Goal: Information Seeking & Learning: Find contact information

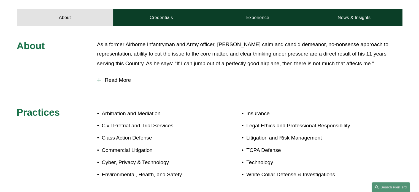
scroll to position [244, 0]
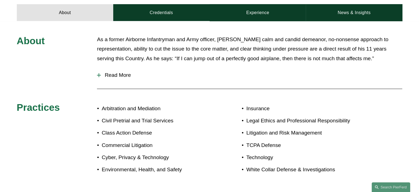
click at [242, 47] on p "As a former Airborne Infantryman and Army officer, Scott’s calm and candid deme…" at bounding box center [250, 49] width 306 height 29
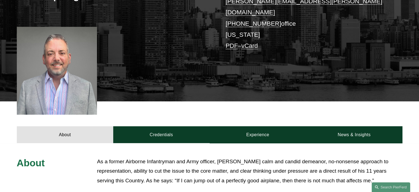
scroll to position [0, 0]
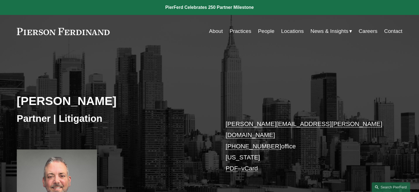
click at [264, 31] on link "People" at bounding box center [266, 31] width 17 height 10
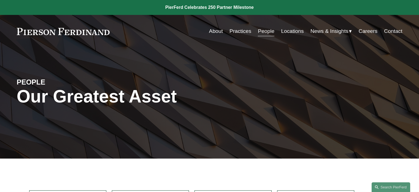
scroll to position [150, 0]
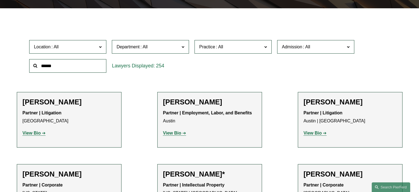
click at [75, 69] on input "text" at bounding box center [67, 66] width 77 height 14
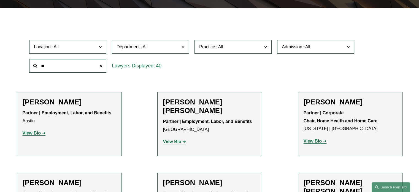
type input "*"
type input "****"
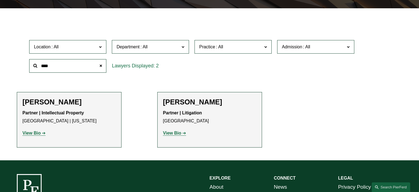
click at [32, 135] on strong "View Bio" at bounding box center [32, 132] width 18 height 5
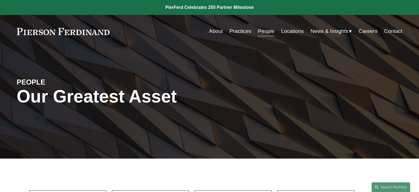
scroll to position [36, 0]
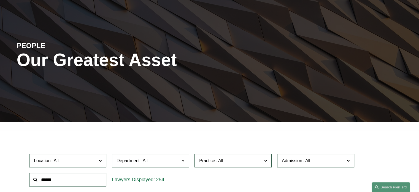
click at [71, 180] on input "text" at bounding box center [67, 180] width 77 height 14
type input "**********"
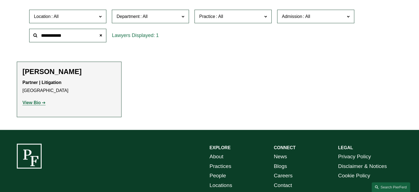
click at [63, 82] on p "Partner | Litigation Los Angeles" at bounding box center [69, 87] width 93 height 16
click at [165, 19] on span "Department" at bounding box center [148, 16] width 63 height 7
click at [0, 0] on link "Intellectual Property" at bounding box center [0, 0] width 0 height 0
click at [100, 35] on span at bounding box center [100, 35] width 11 height 11
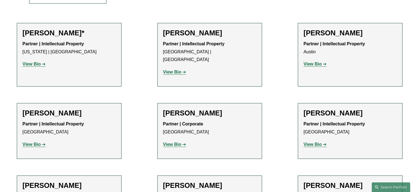
scroll to position [384, 0]
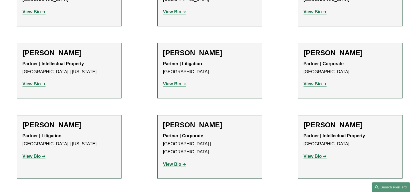
scroll to position [351, 0]
